Goal: Information Seeking & Learning: Understand process/instructions

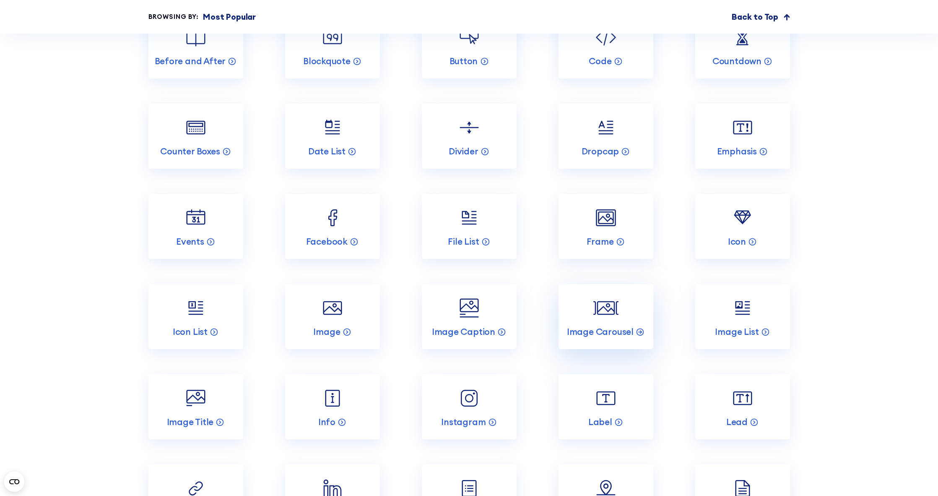
scroll to position [1258, 0]
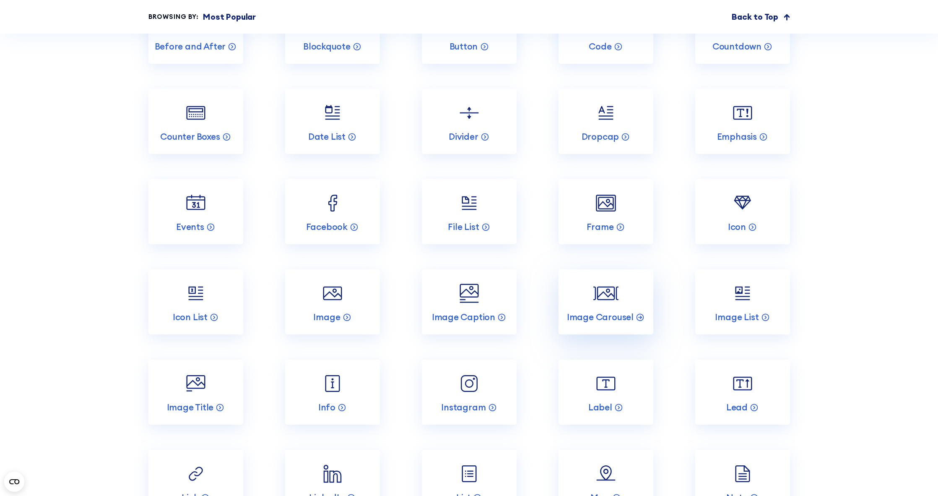
click at [597, 299] on img at bounding box center [605, 293] width 25 height 25
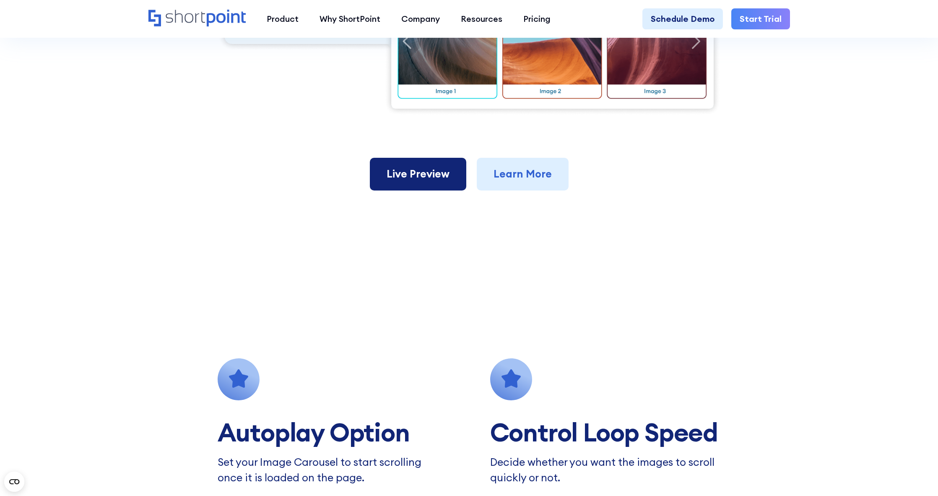
scroll to position [545, 0]
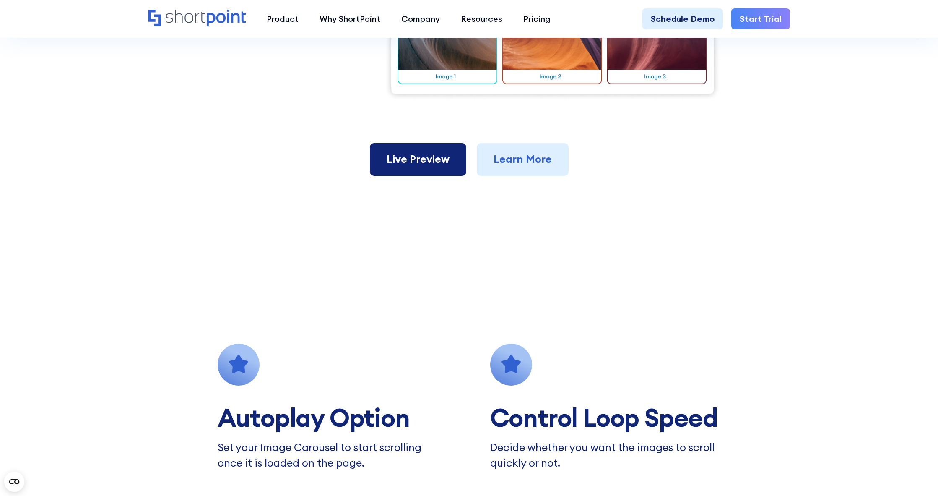
click at [434, 146] on link "Live Preview" at bounding box center [418, 159] width 96 height 33
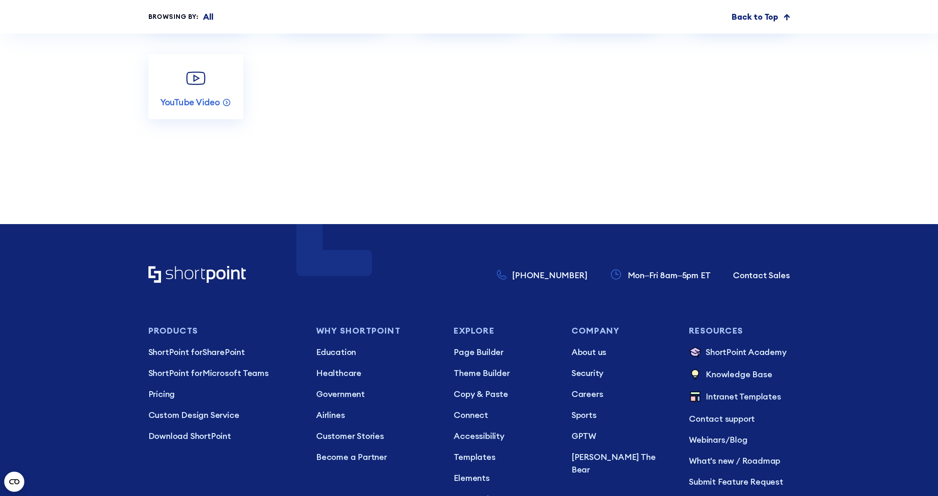
scroll to position [5661, 0]
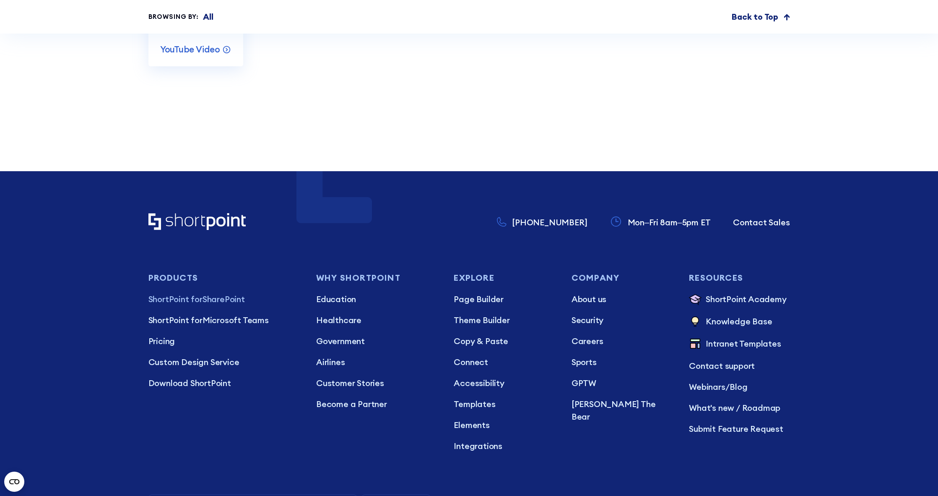
click at [210, 293] on p "ShortPoint for SharePoint" at bounding box center [223, 299] width 151 height 13
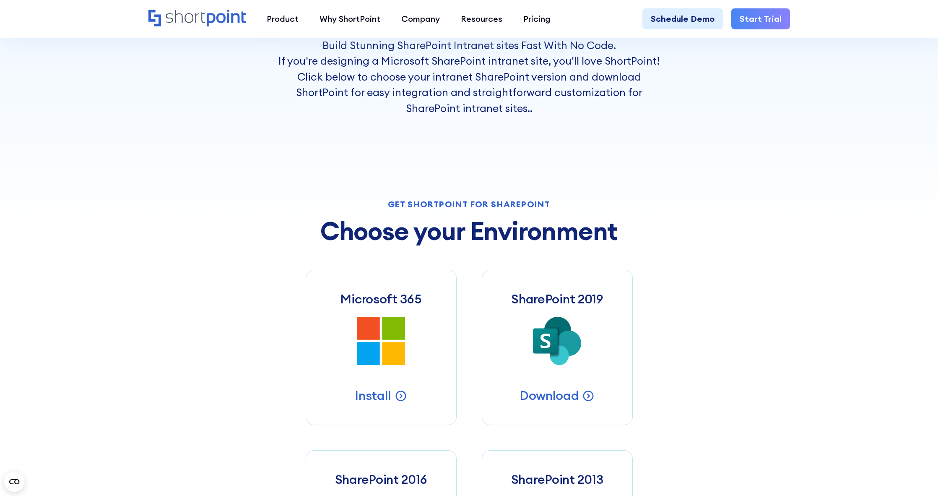
scroll to position [377, 0]
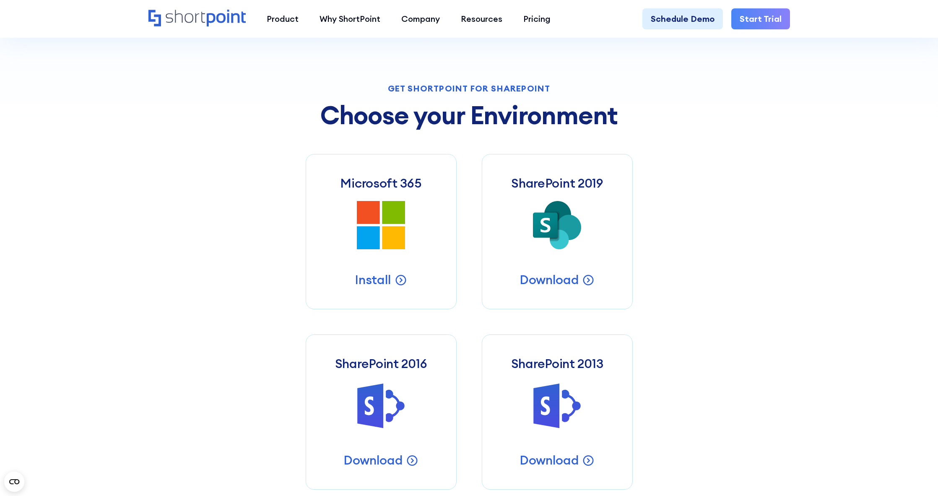
click at [261, 187] on div "Get Shortpoint for Sharepoint Choose your Environment Microsoft 365 Microsoft 3…" at bounding box center [469, 286] width 642 height 405
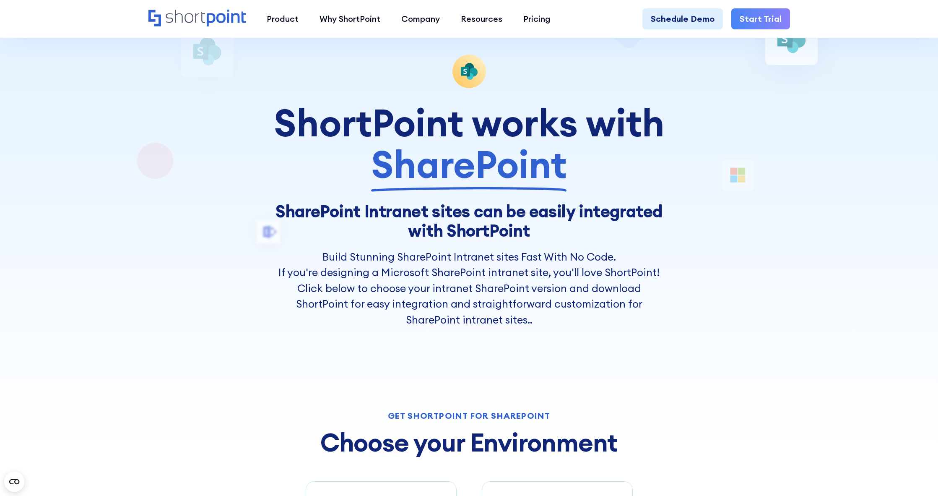
scroll to position [0, 0]
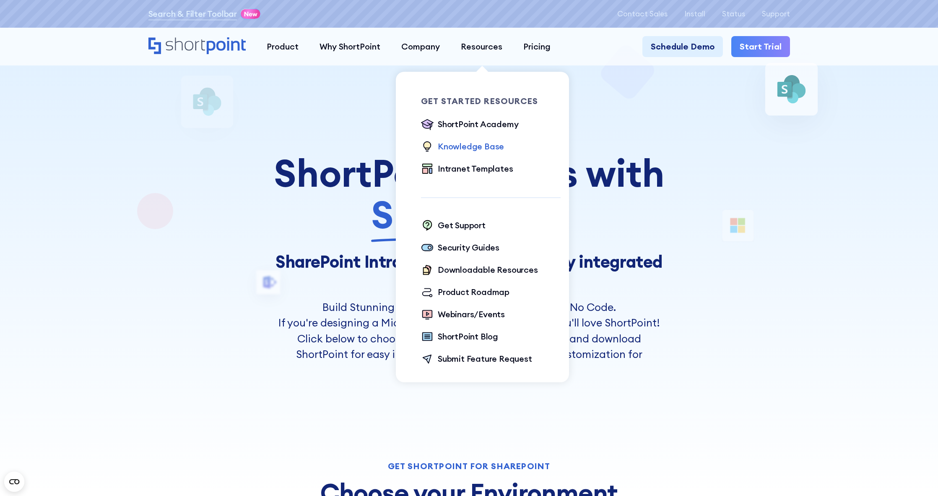
click at [473, 148] on div "Knowledge Base" at bounding box center [471, 146] width 66 height 13
click at [457, 249] on div "Security Guides" at bounding box center [469, 247] width 62 height 13
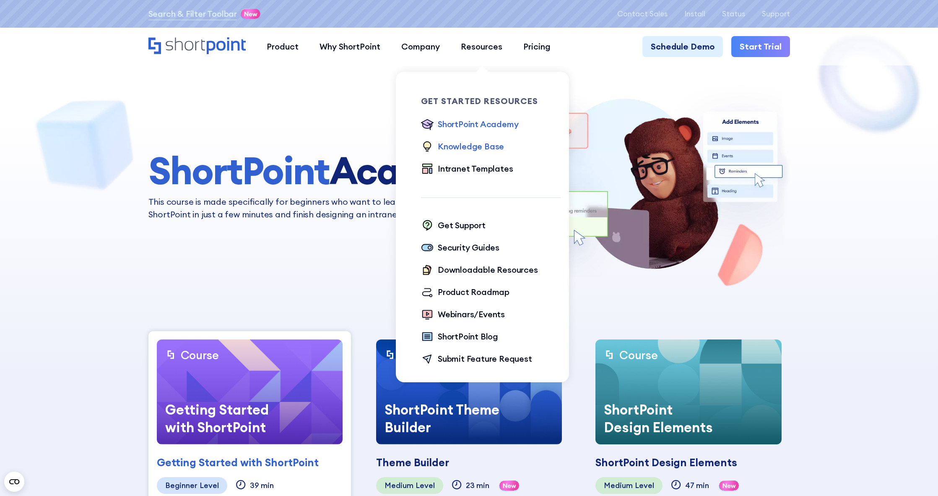
click at [481, 148] on div "Knowledge Base" at bounding box center [471, 146] width 66 height 13
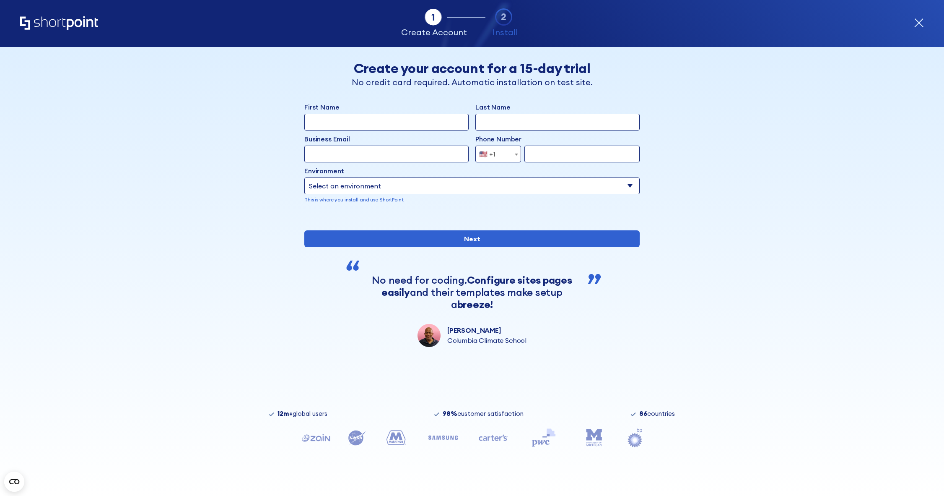
click at [917, 22] on icon "form" at bounding box center [919, 23] width 10 height 10
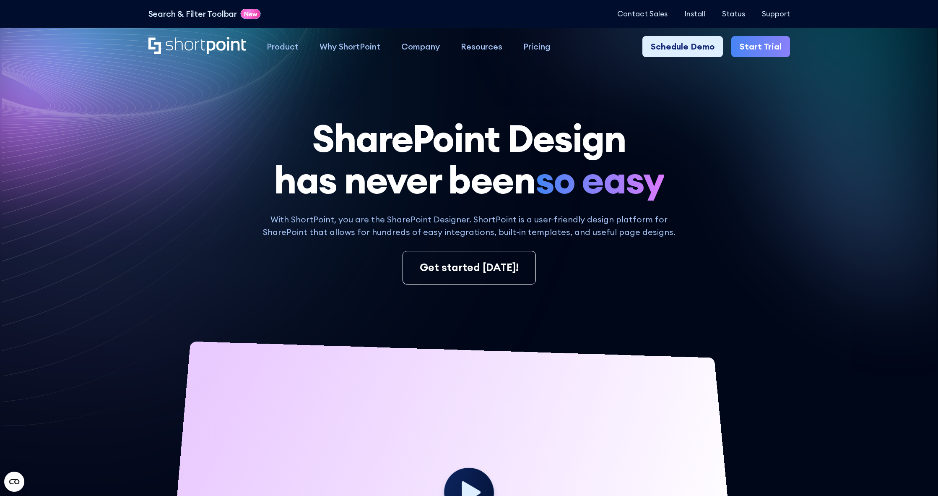
click at [708, 16] on div "Install Status Support" at bounding box center [737, 13] width 106 height 9
click at [703, 13] on p "Install" at bounding box center [694, 14] width 21 height 8
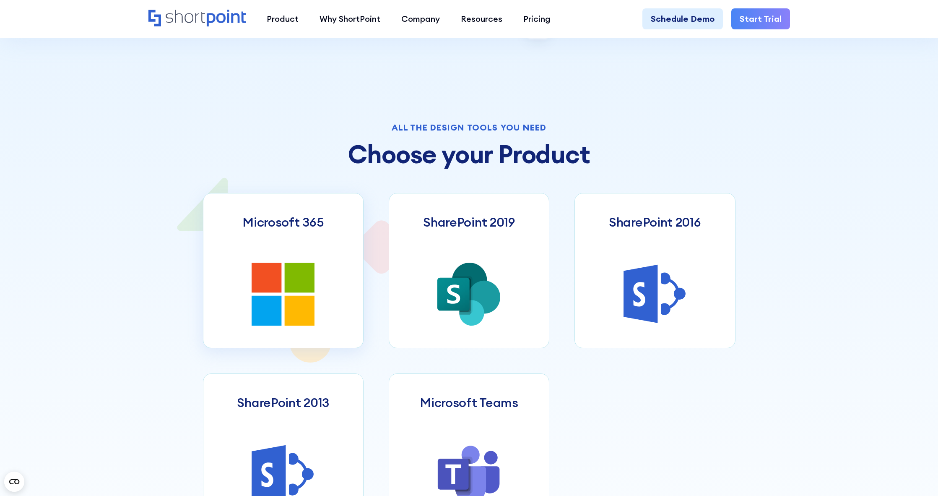
scroll to position [377, 0]
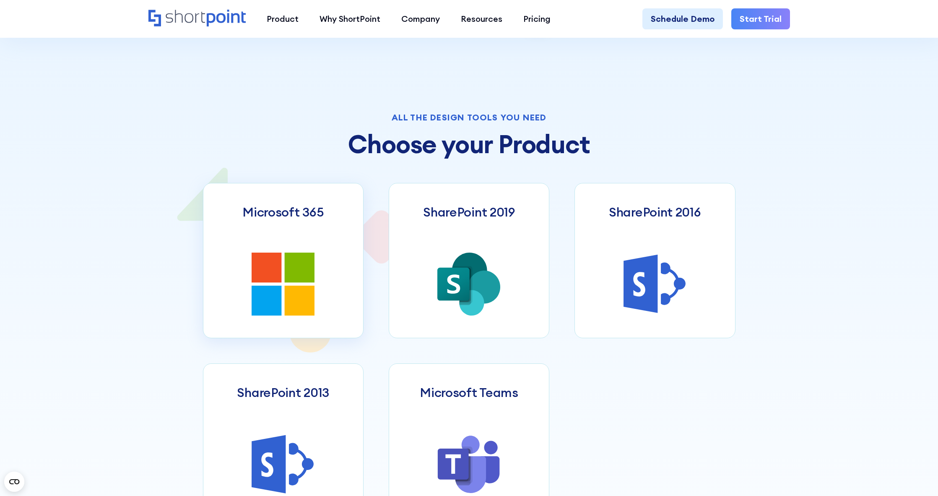
click at [273, 263] on icon at bounding box center [267, 267] width 30 height 30
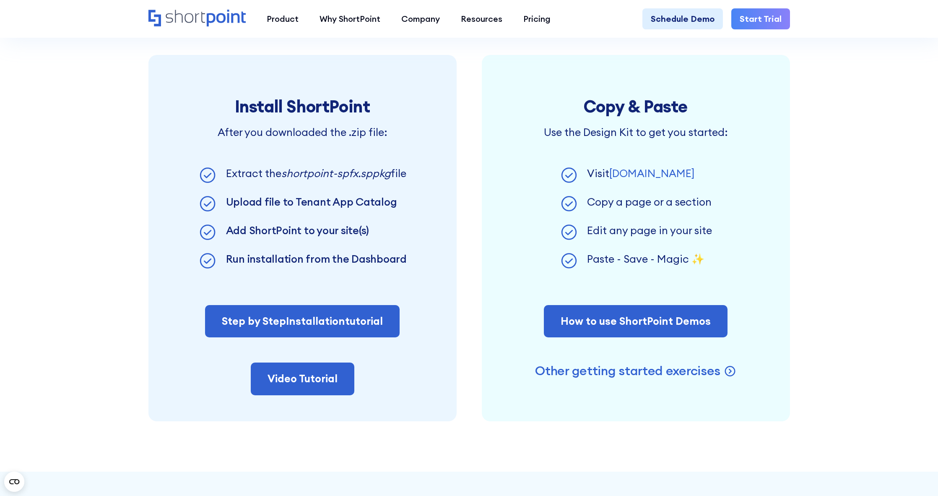
scroll to position [671, 0]
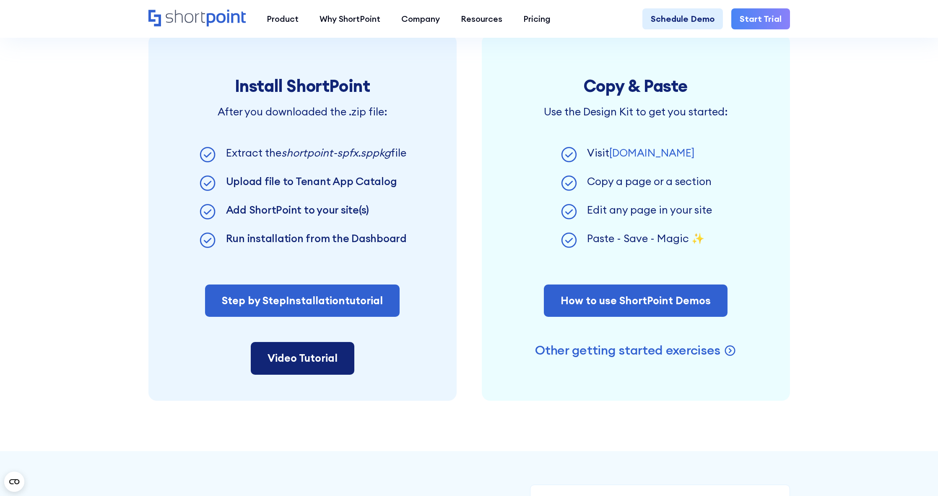
click at [311, 354] on link "Video Tutorial" at bounding box center [303, 358] width 104 height 33
